Goal: Information Seeking & Learning: Learn about a topic

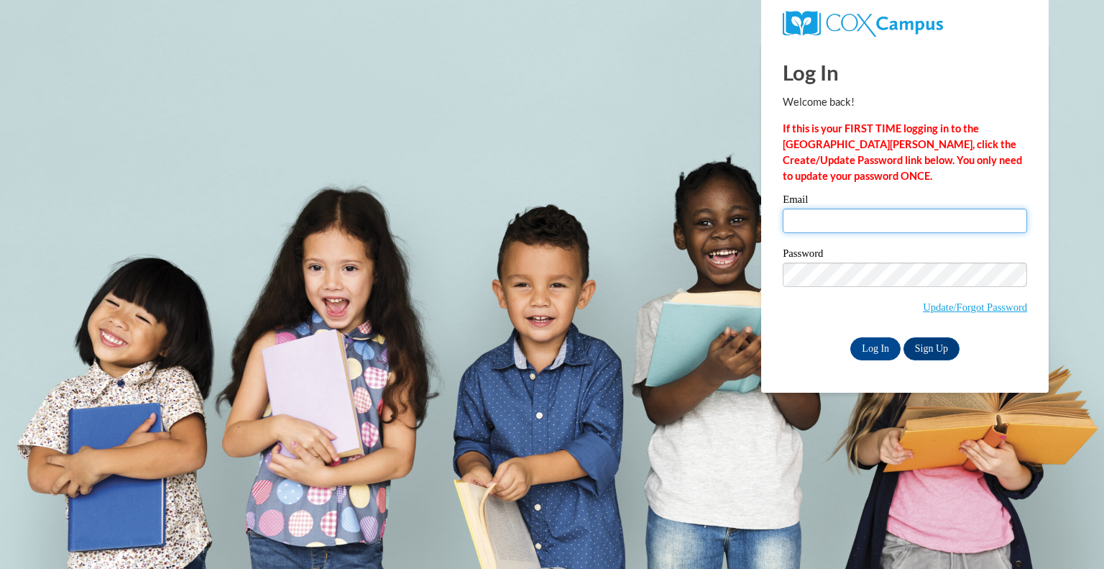
click at [823, 210] on input "Email" at bounding box center [905, 221] width 244 height 24
type input "ingeeli@pewaukeeschools.org"
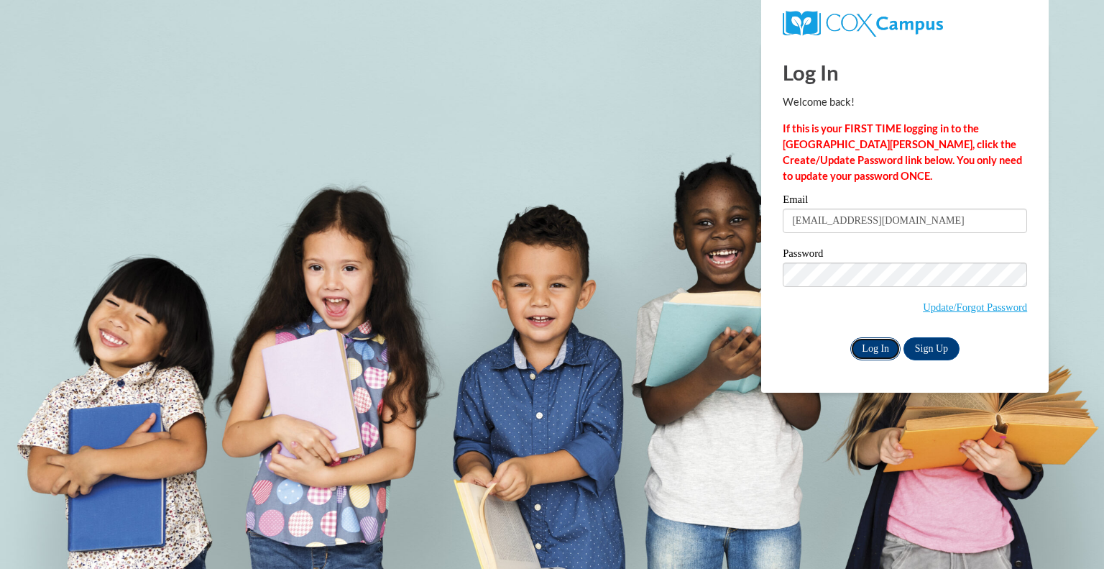
click at [853, 355] on input "Log In" at bounding box center [876, 348] width 50 height 23
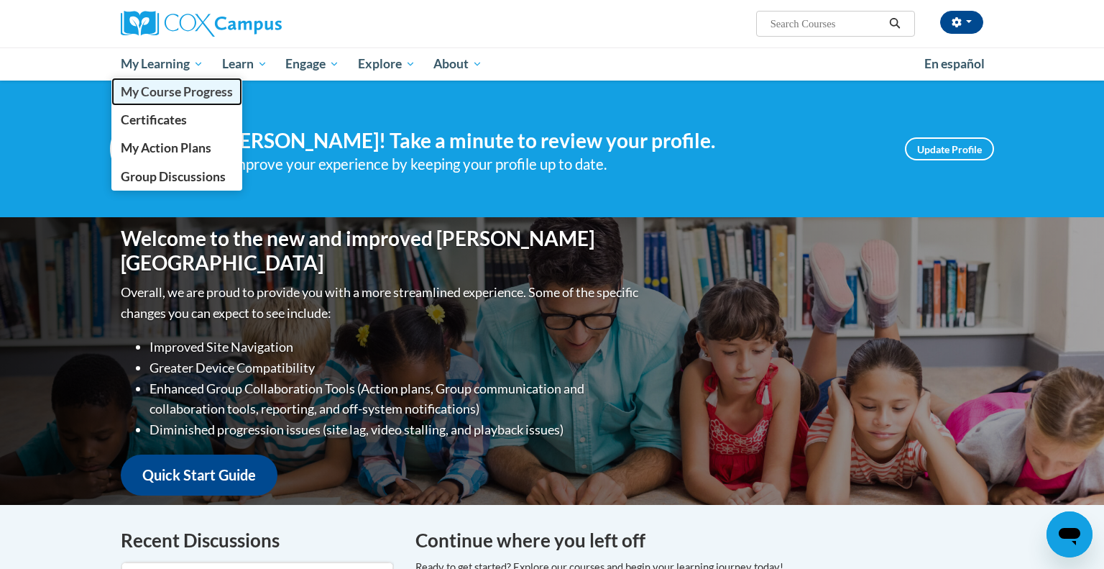
click at [172, 96] on span "My Course Progress" at bounding box center [177, 91] width 112 height 15
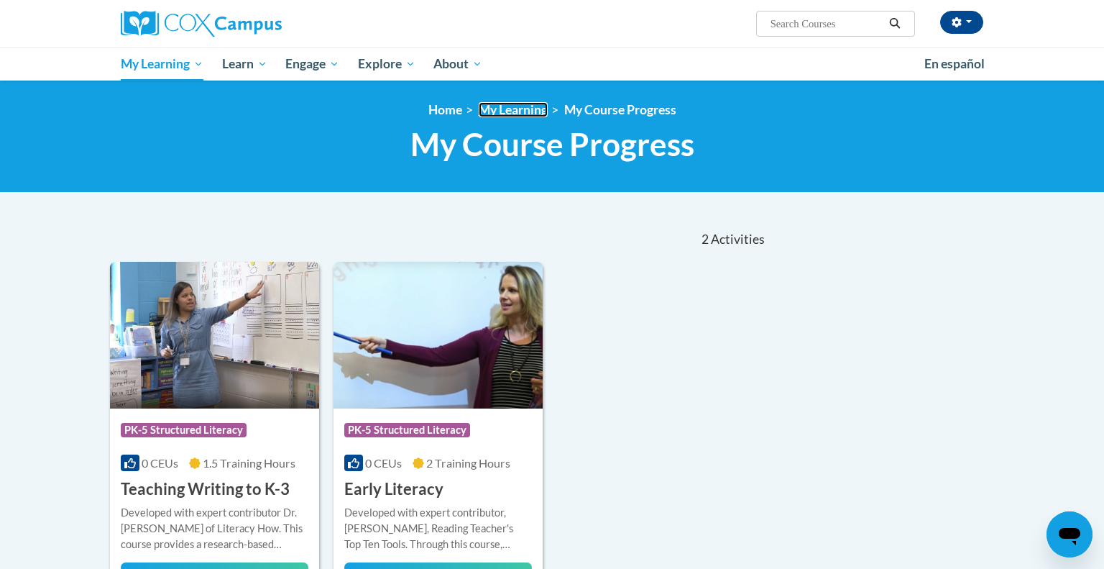
click at [506, 108] on link "My Learning" at bounding box center [513, 109] width 69 height 15
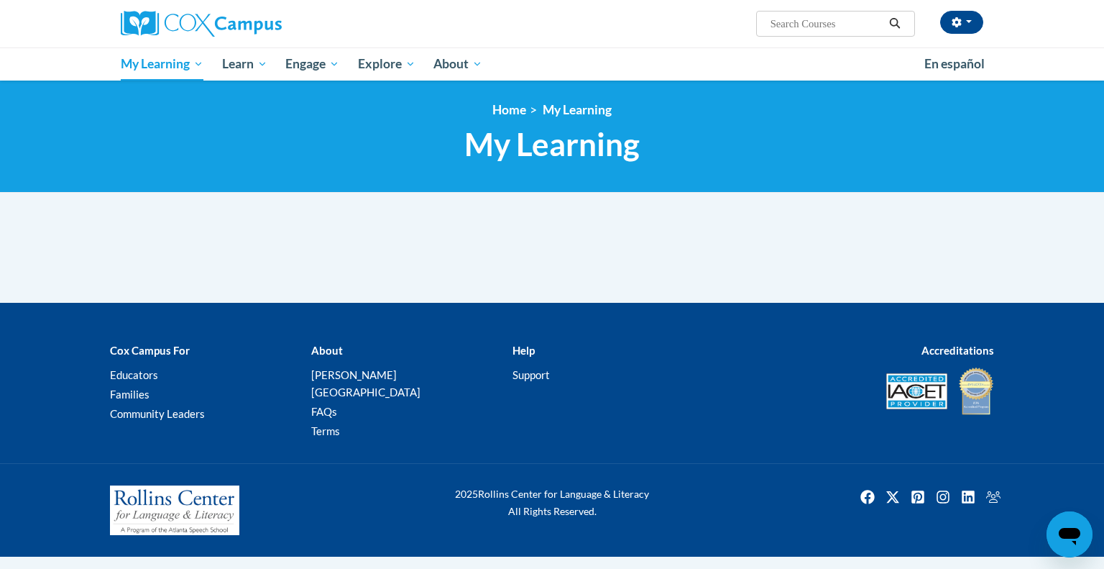
scroll to position [1125, 0]
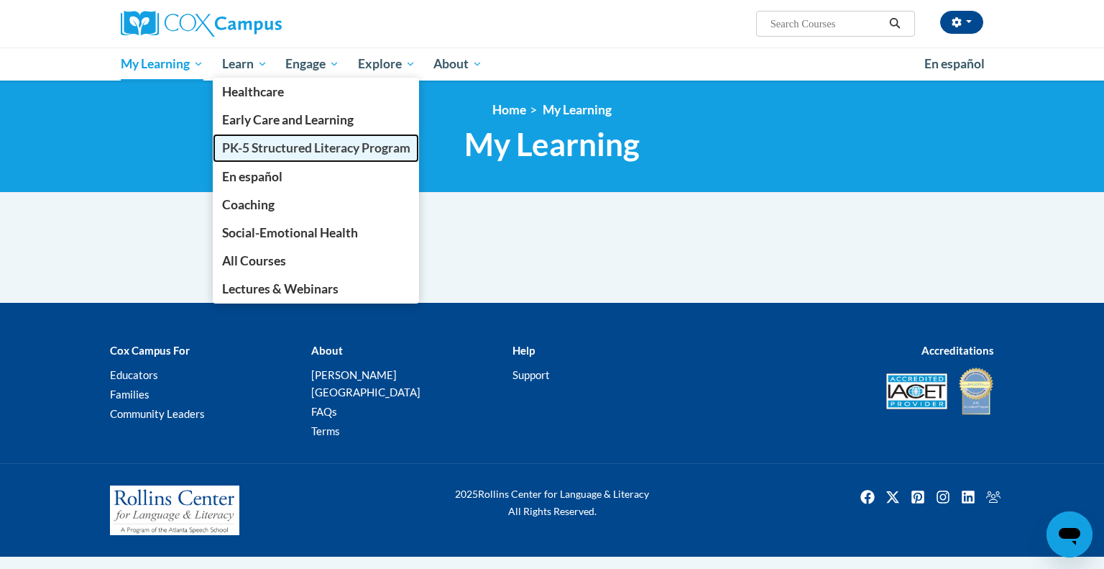
click at [249, 143] on span "PK-5 Structured Literacy Program" at bounding box center [316, 147] width 188 height 15
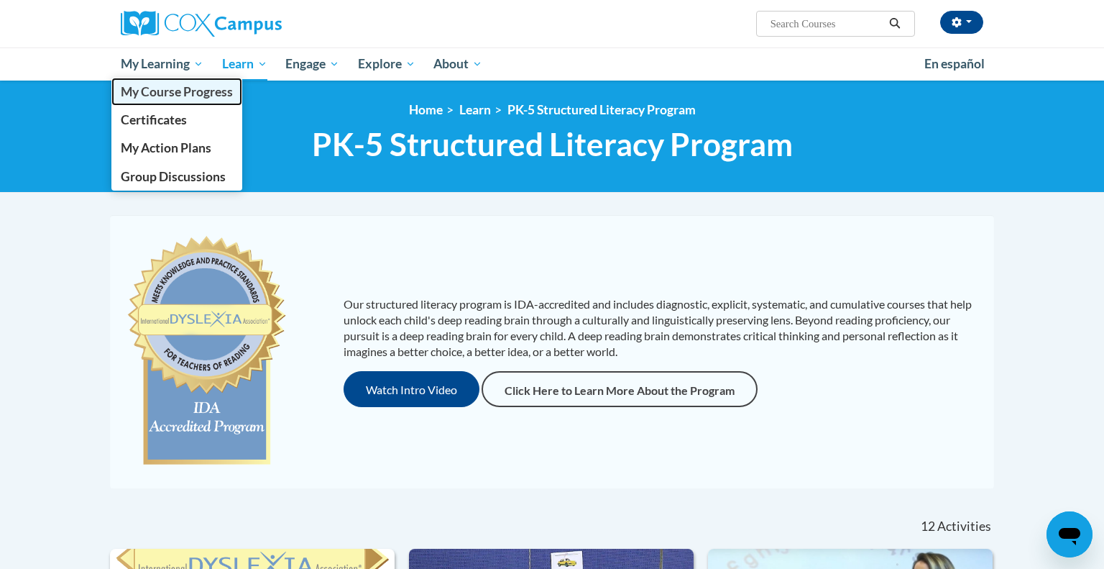
click at [148, 96] on span "My Course Progress" at bounding box center [177, 91] width 112 height 15
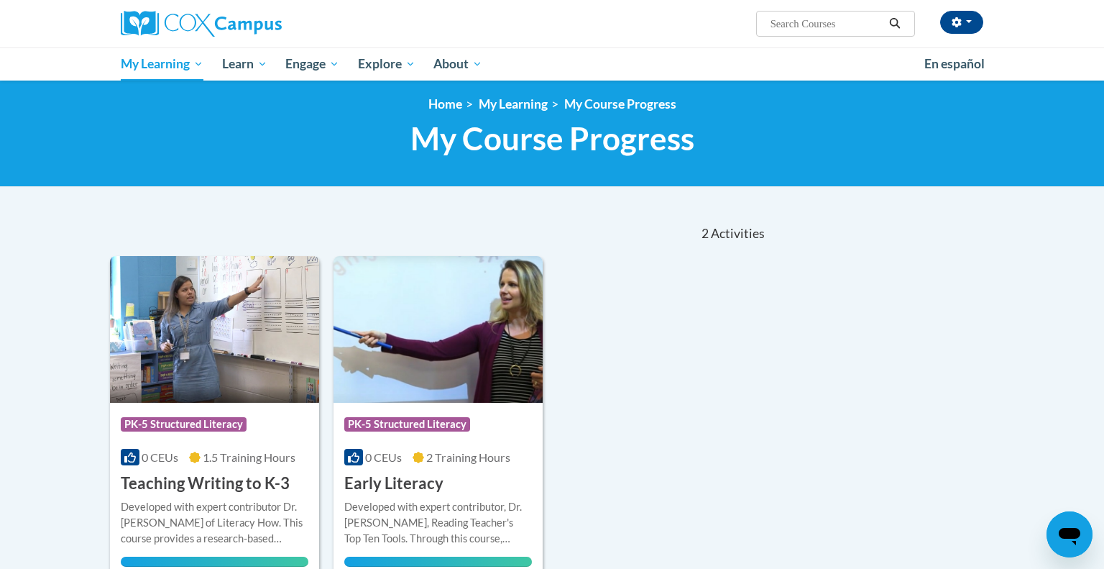
scroll to position [5, 0]
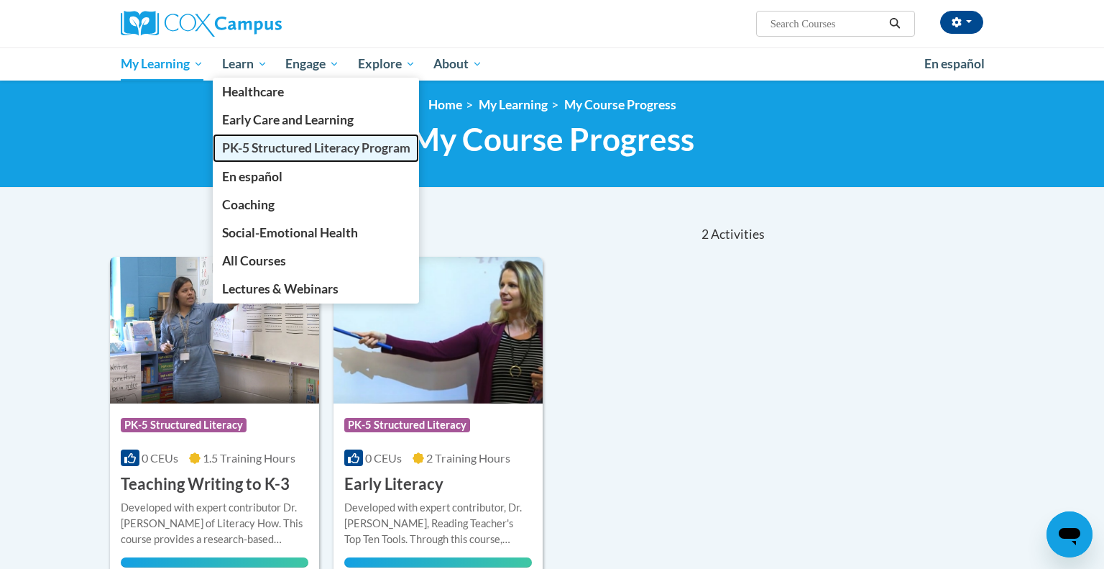
click at [247, 150] on span "PK-5 Structured Literacy Program" at bounding box center [316, 147] width 188 height 15
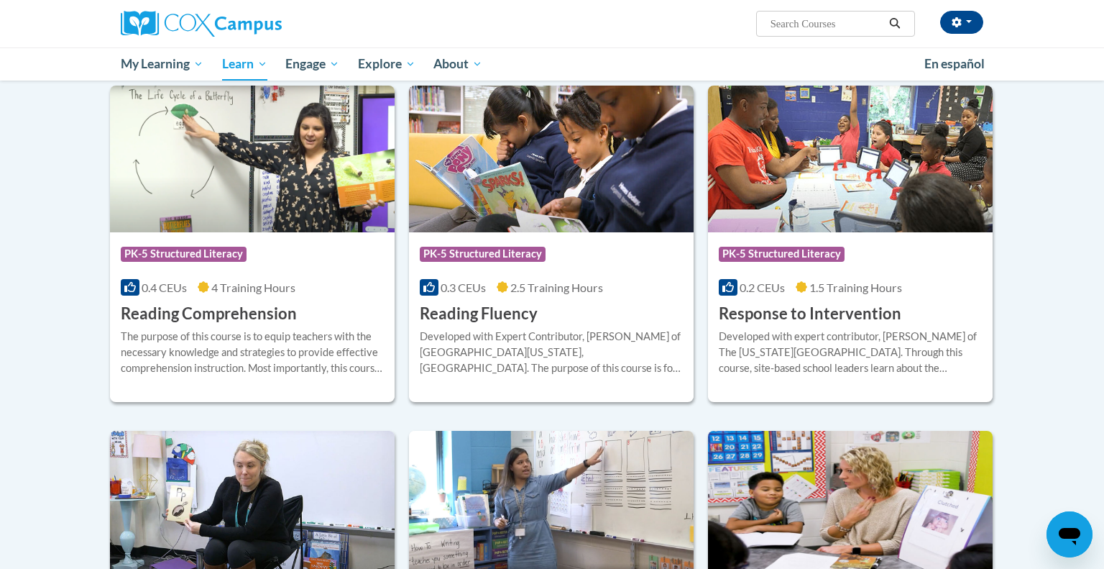
scroll to position [1201, 0]
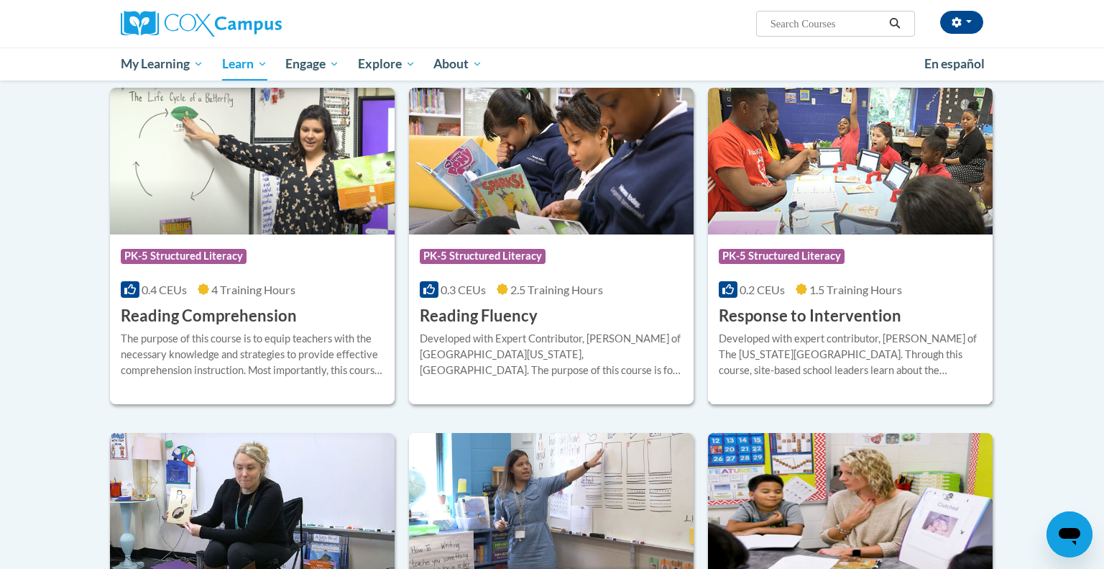
click at [863, 326] on div "More Info Enroll Developed with expert contributor, [PERSON_NAME] of The [US_ST…" at bounding box center [850, 362] width 285 height 73
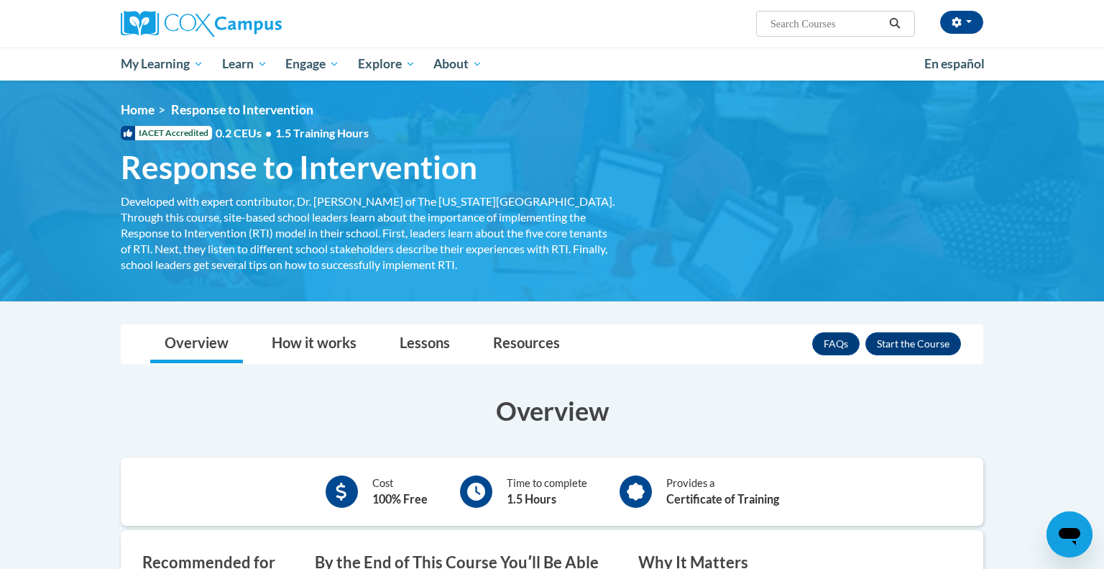
scroll to position [1125, 0]
